Goal: Navigation & Orientation: Find specific page/section

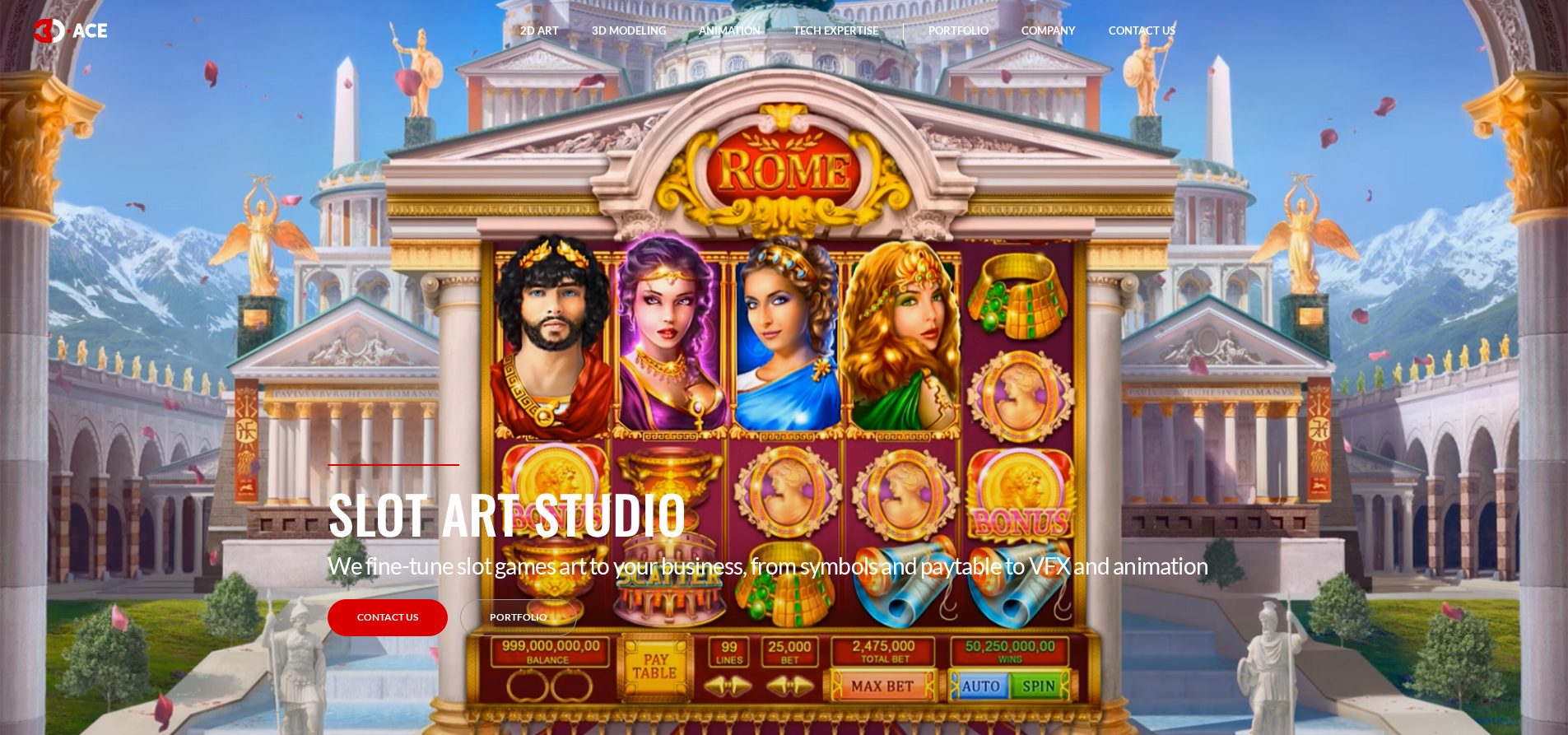
click at [893, 607] on div "Slot Art Studio We fine-tune slot games art to your business, from symbols and …" at bounding box center [784, 599] width 938 height 271
click at [525, 618] on link "Portfolio" at bounding box center [518, 617] width 117 height 37
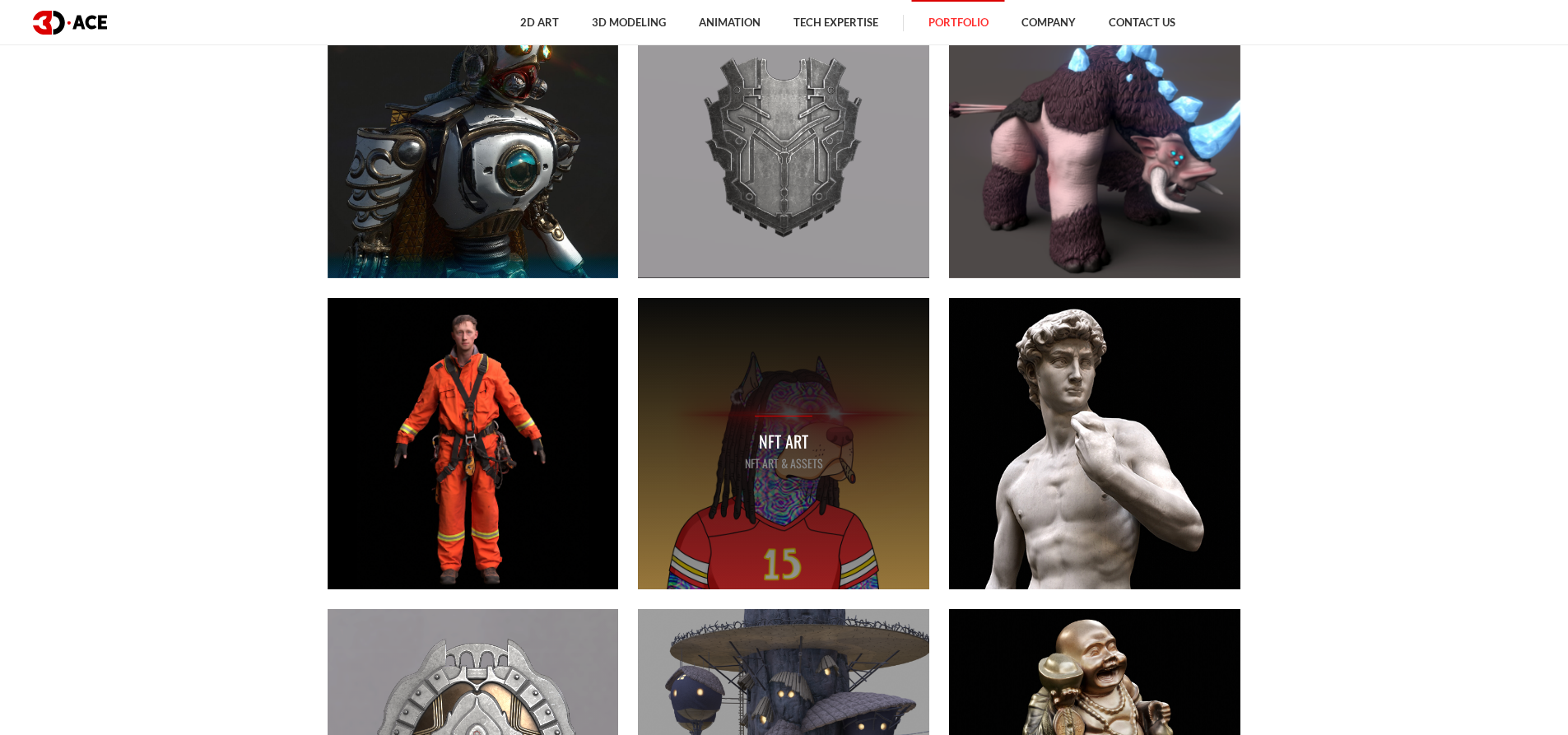
scroll to position [2139, 0]
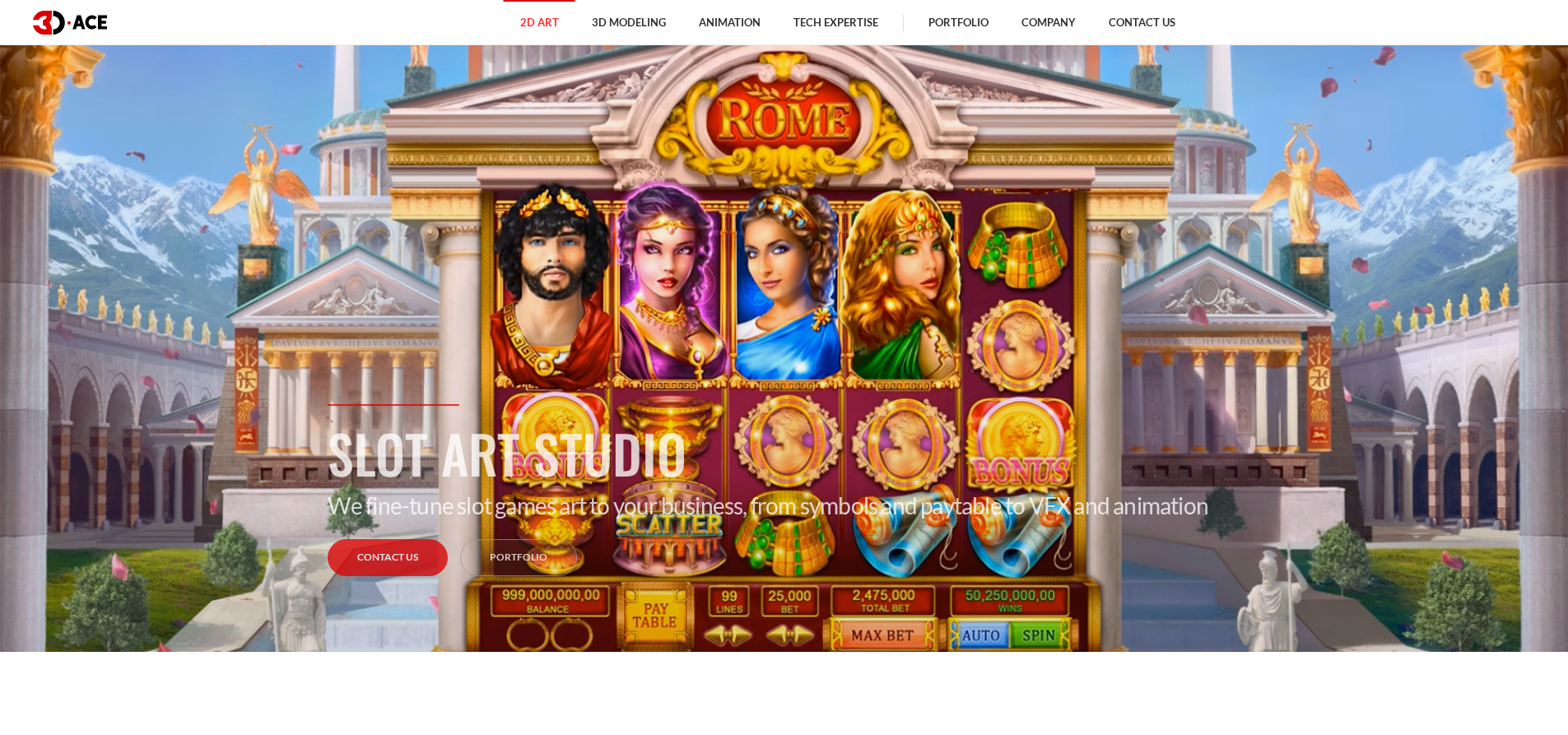
scroll to position [726, 0]
